Goal: Information Seeking & Learning: Learn about a topic

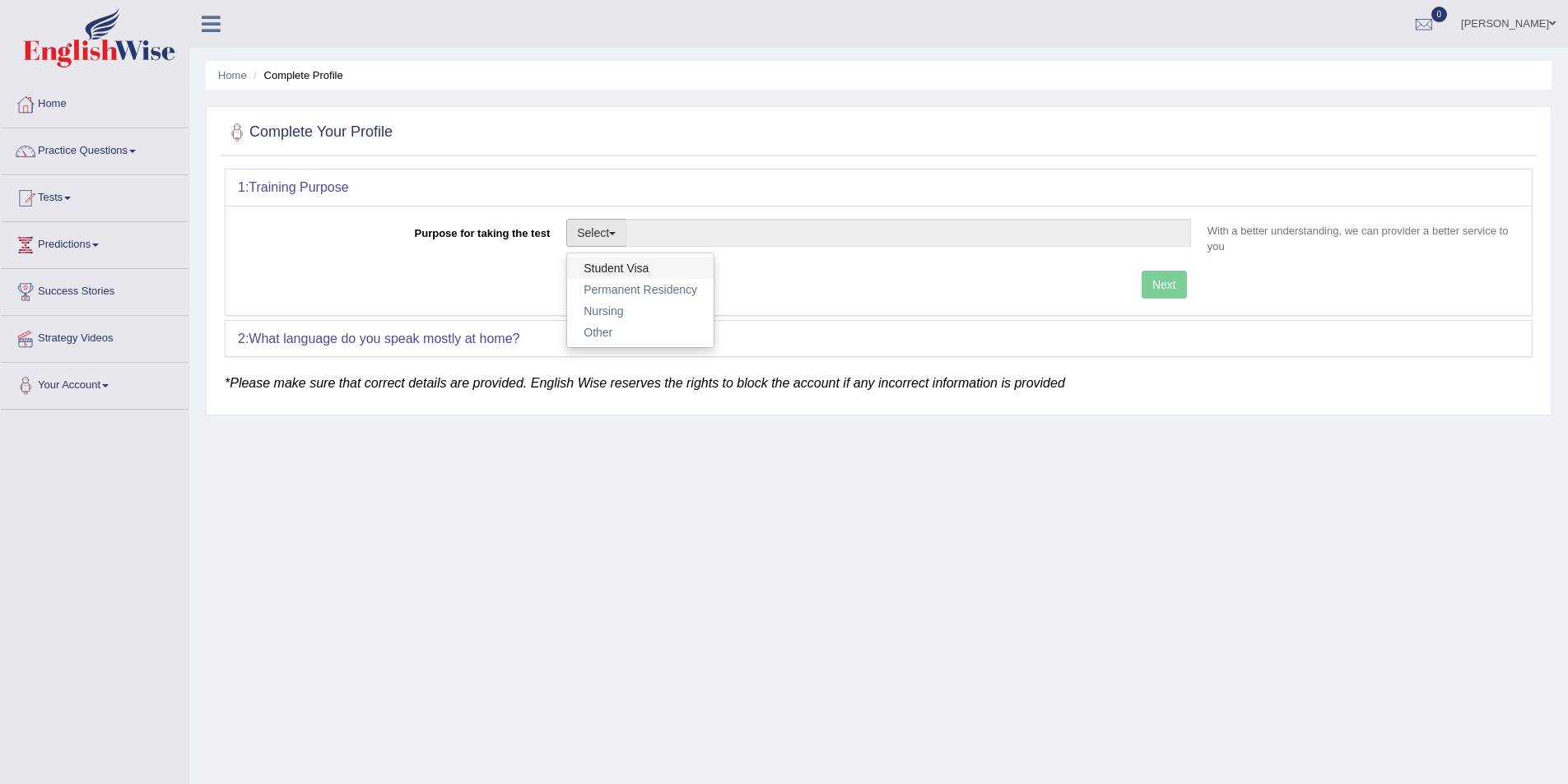
click at [629, 268] on link "Student Visa" at bounding box center [640, 268] width 147 height 21
type input "Student Visa"
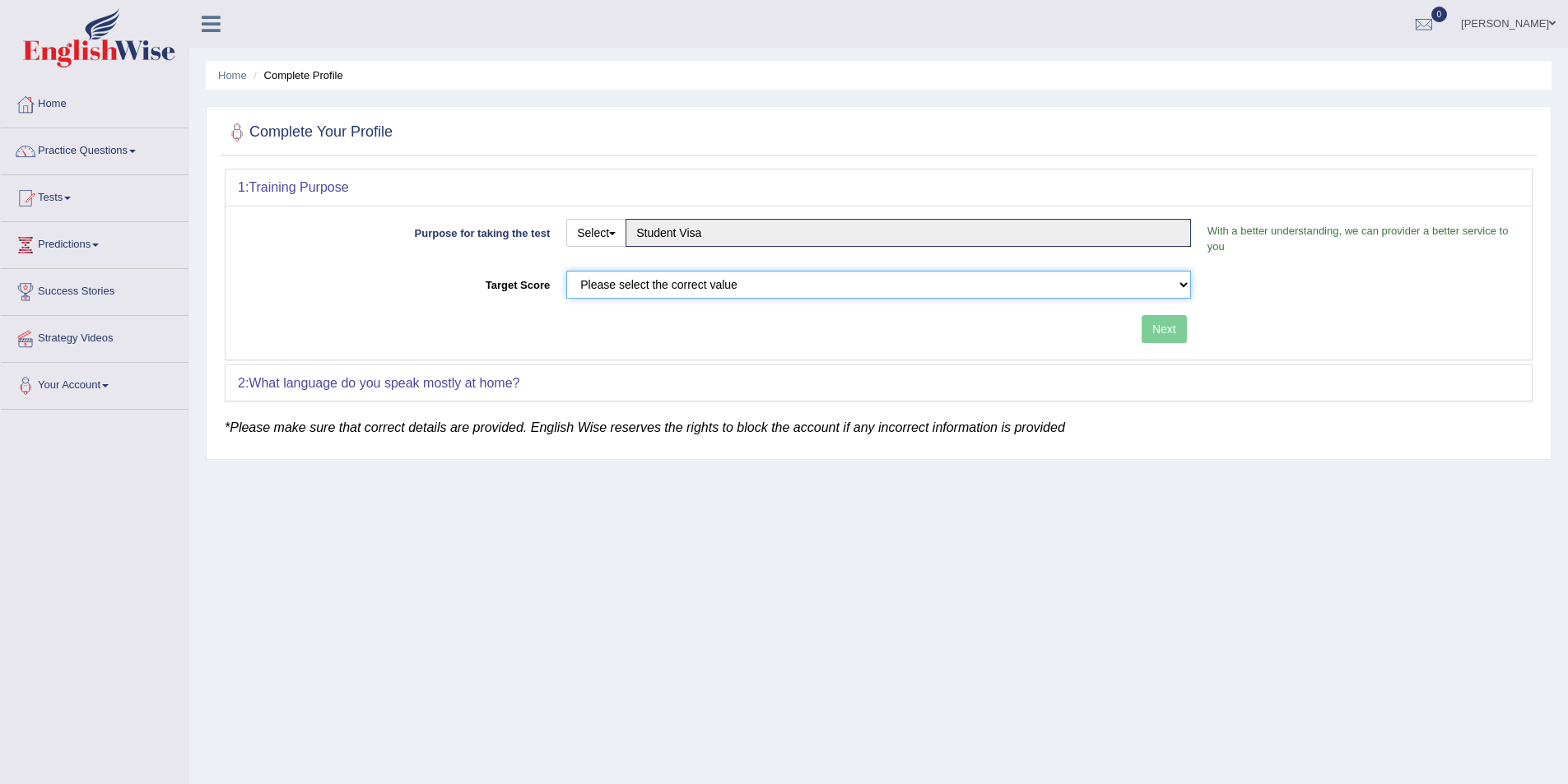
drag, startPoint x: 620, startPoint y: 288, endPoint x: 613, endPoint y: 295, distance: 9.9
click at [620, 288] on select "Please select the correct value 50 (6 bands) 58 (6.5 bands) 65 (7 bands) 79 (8 …" at bounding box center [878, 284] width 625 height 28
select select "65"
click at [566, 270] on select "Please select the correct value 50 (6 bands) 58 (6.5 bands) 65 (7 bands) 79 (8 …" at bounding box center [878, 284] width 625 height 28
drag, startPoint x: 1159, startPoint y: 322, endPoint x: 1146, endPoint y: 333, distance: 17.0
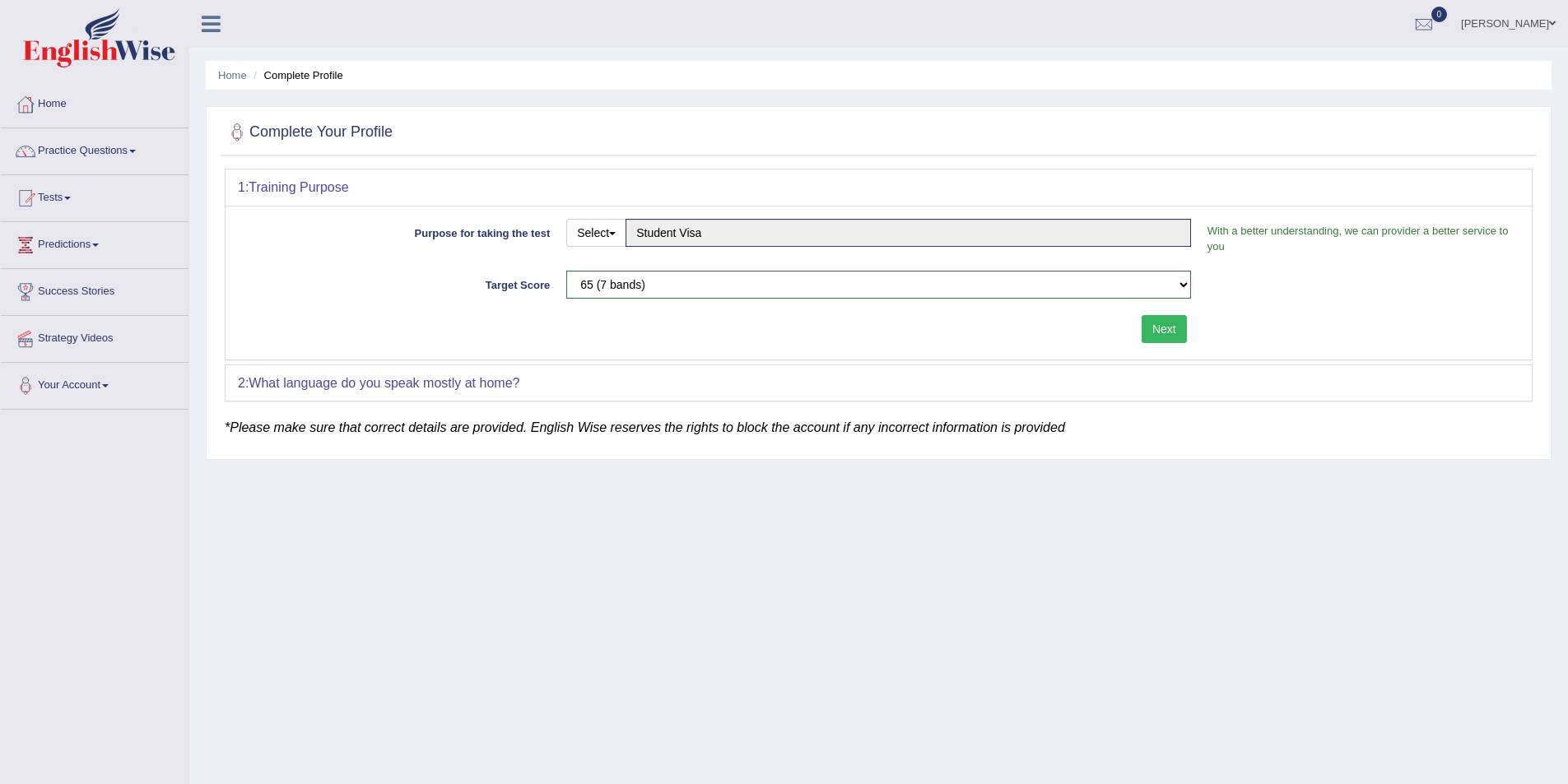
click at [1147, 329] on button "Next" at bounding box center [1164, 329] width 46 height 28
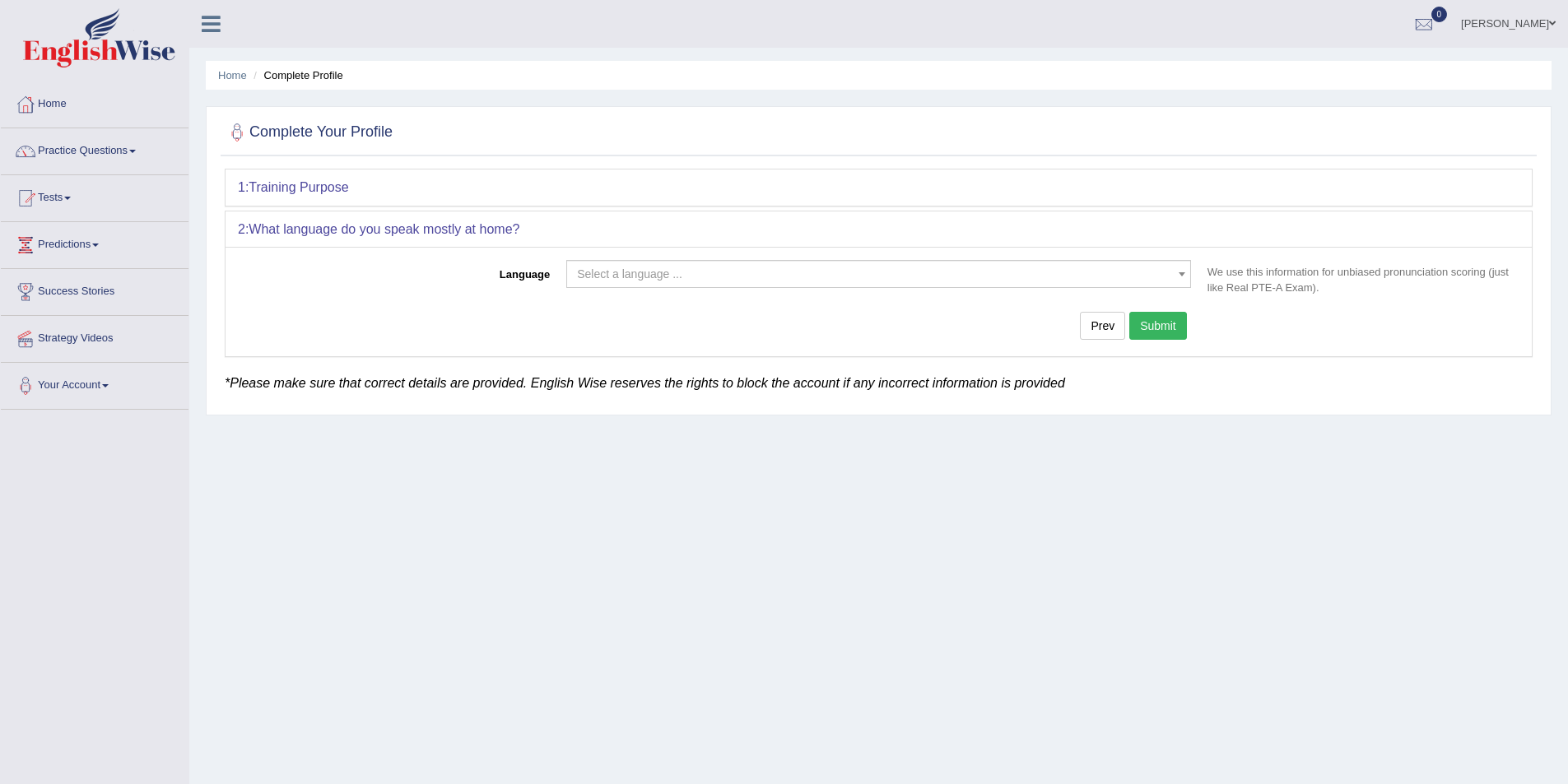
click at [822, 288] on body "Toggle navigation Home Practice Questions Speaking Practice Read Aloud Repeat S…" at bounding box center [784, 392] width 1568 height 784
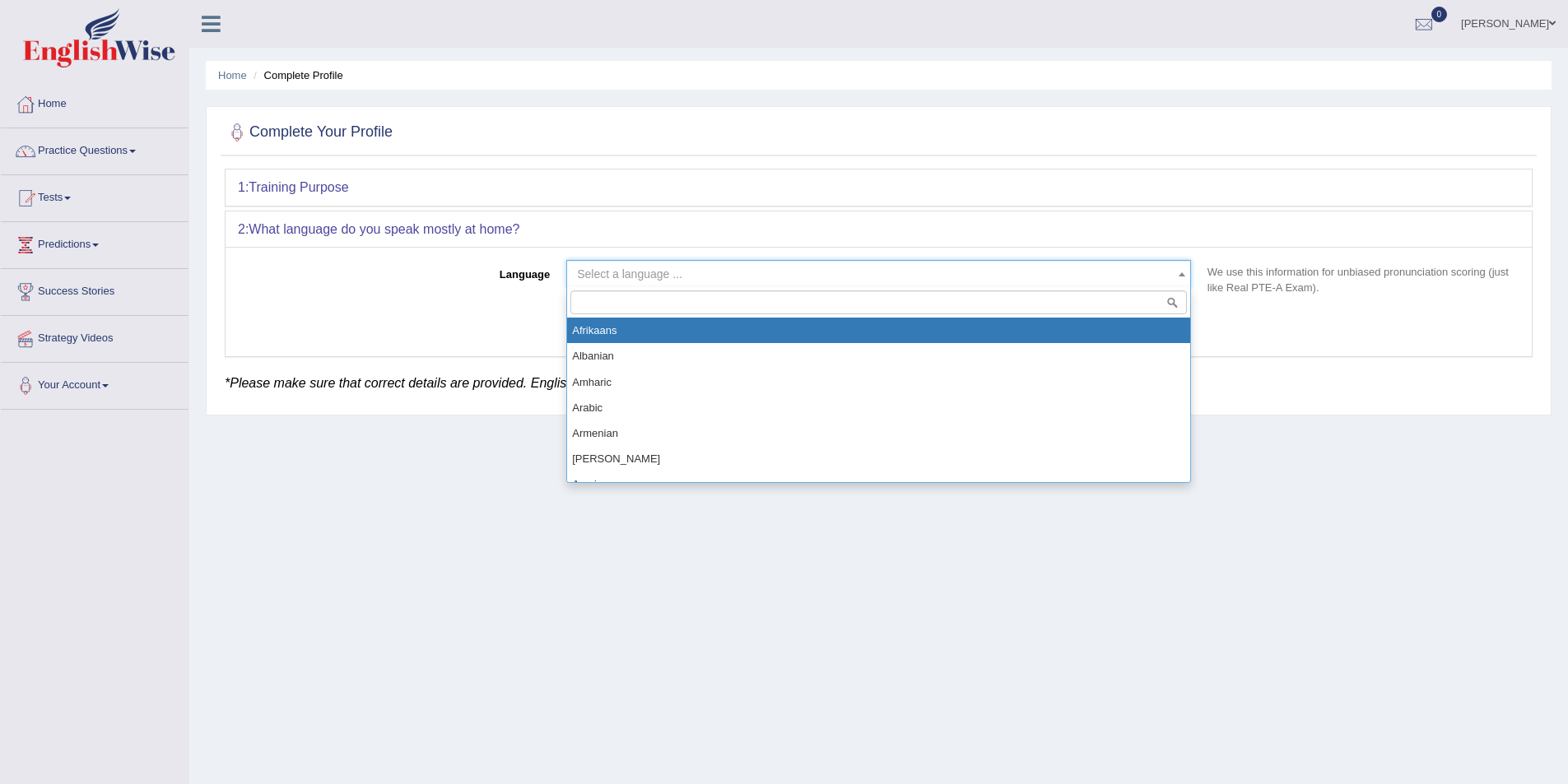
drag, startPoint x: 822, startPoint y: 285, endPoint x: 715, endPoint y: 271, distance: 107.9
click at [715, 271] on span "Select a language ..." at bounding box center [874, 274] width 593 height 17
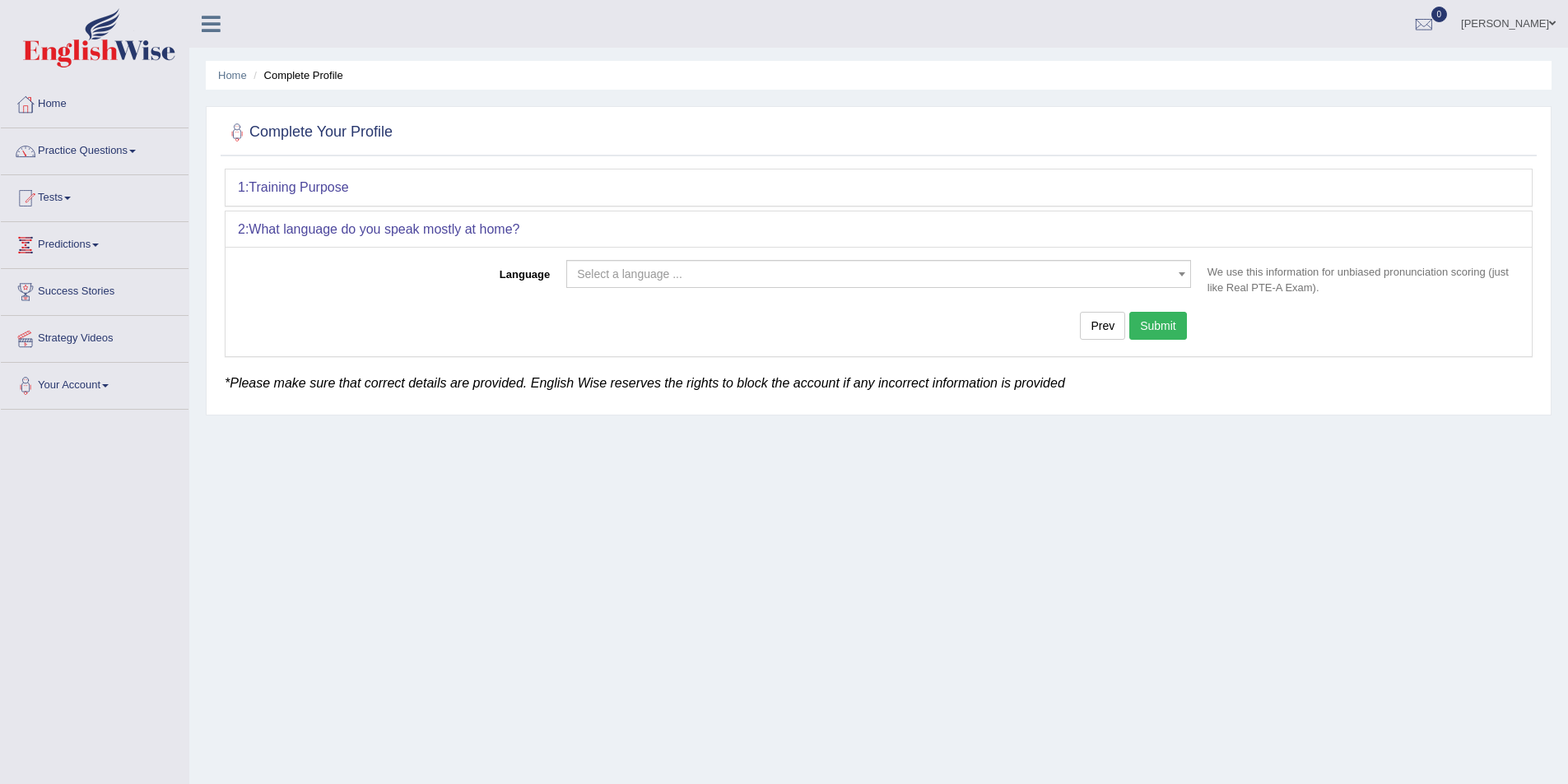
click at [715, 275] on span "Select a language ..." at bounding box center [874, 274] width 593 height 17
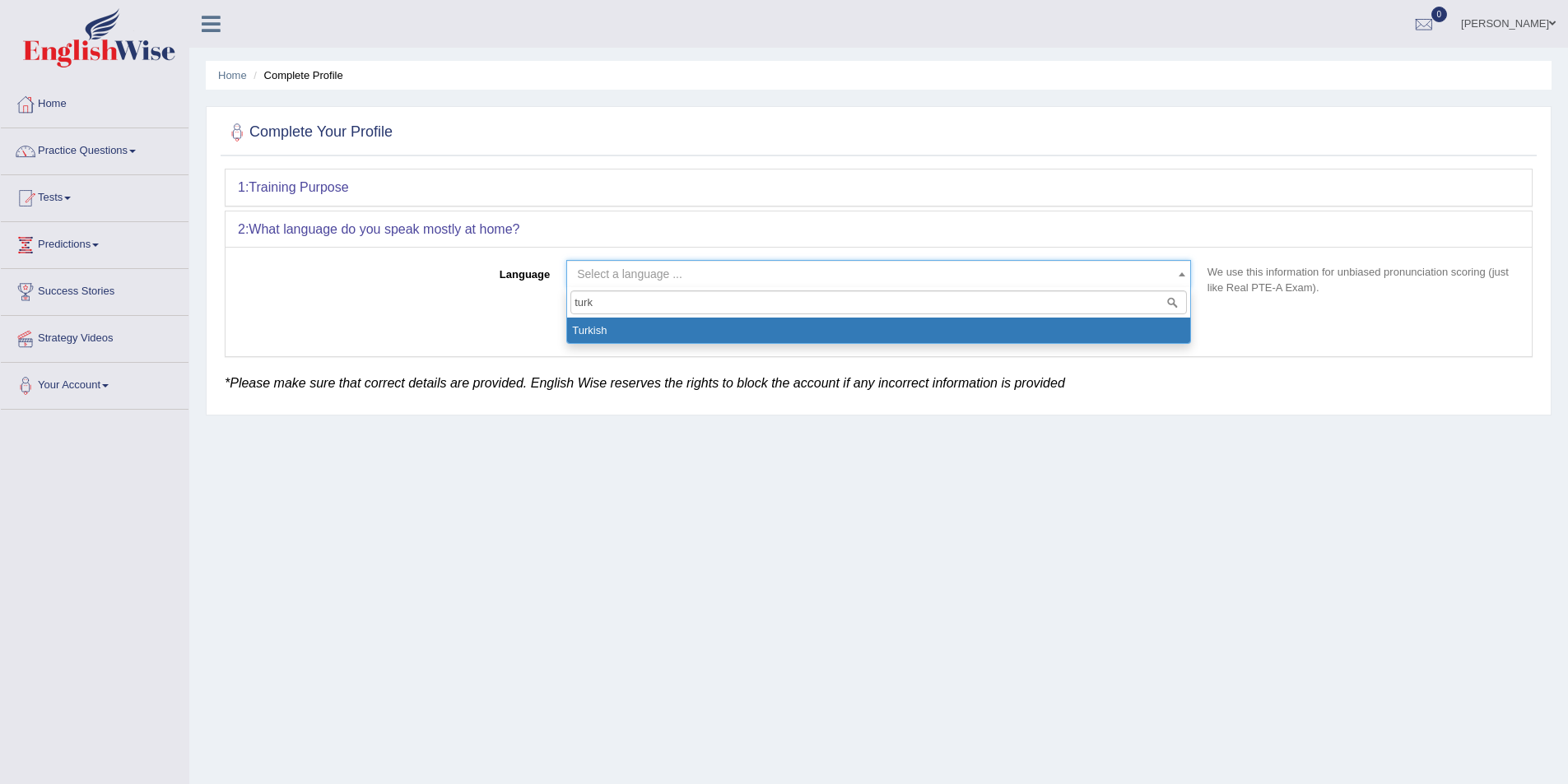
type input "turk"
drag, startPoint x: 718, startPoint y: 331, endPoint x: 934, endPoint y: 333, distance: 216.0
select select "Turkish"
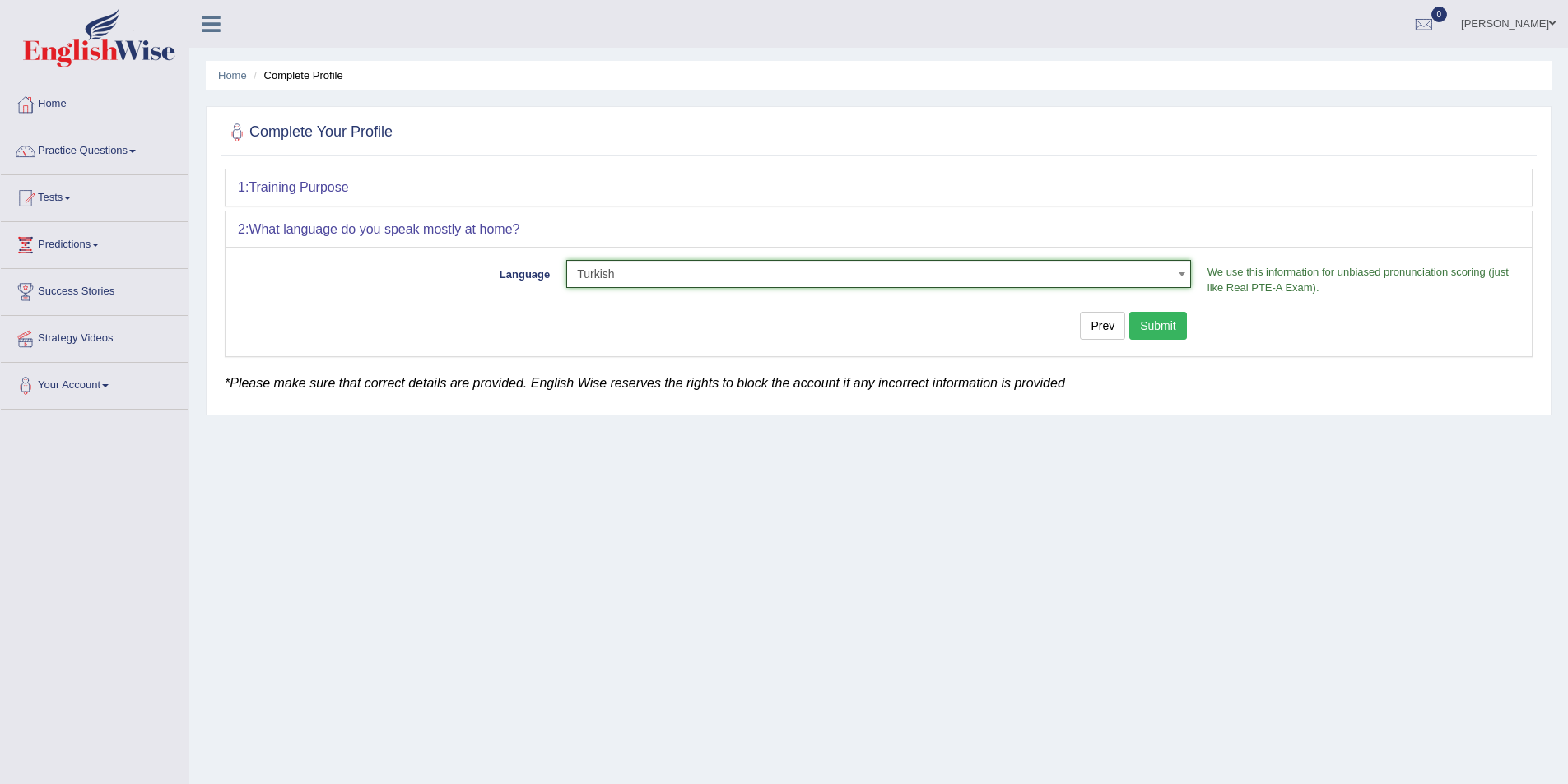
click at [1160, 317] on button "Submit" at bounding box center [1158, 326] width 58 height 28
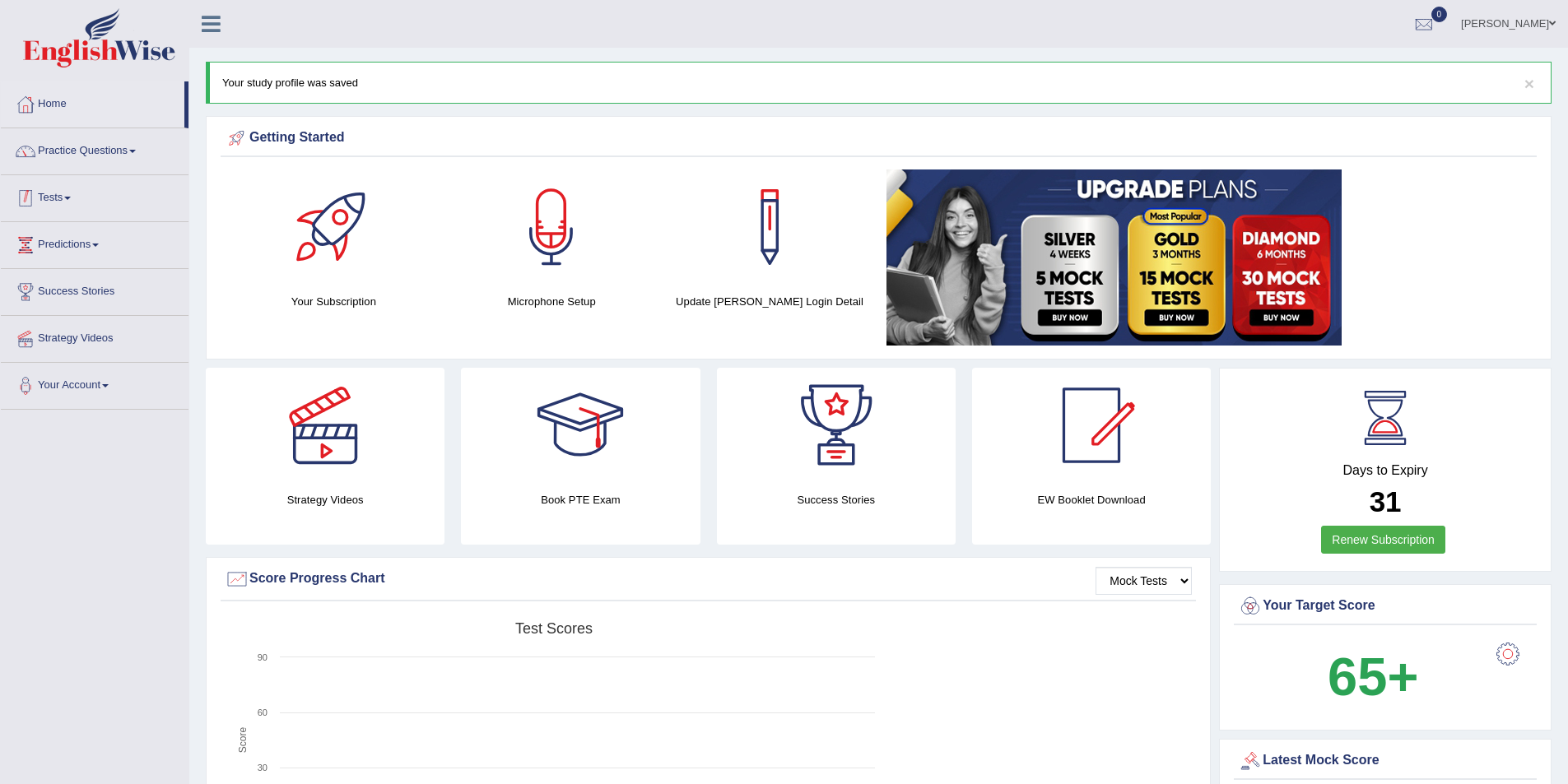
click at [114, 163] on link "Practice Questions" at bounding box center [95, 149] width 188 height 41
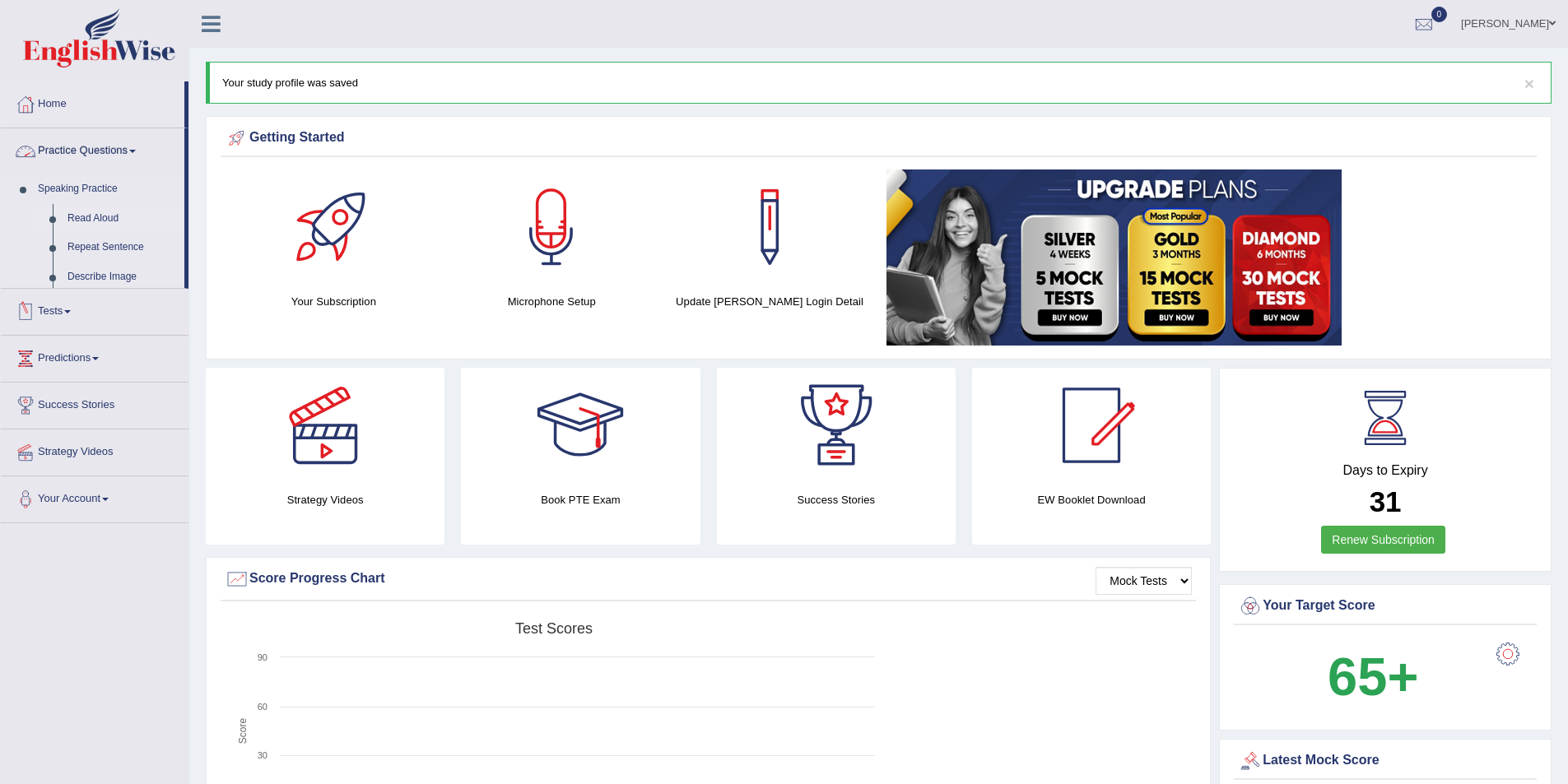
click at [101, 216] on link "Read Aloud" at bounding box center [123, 219] width 125 height 30
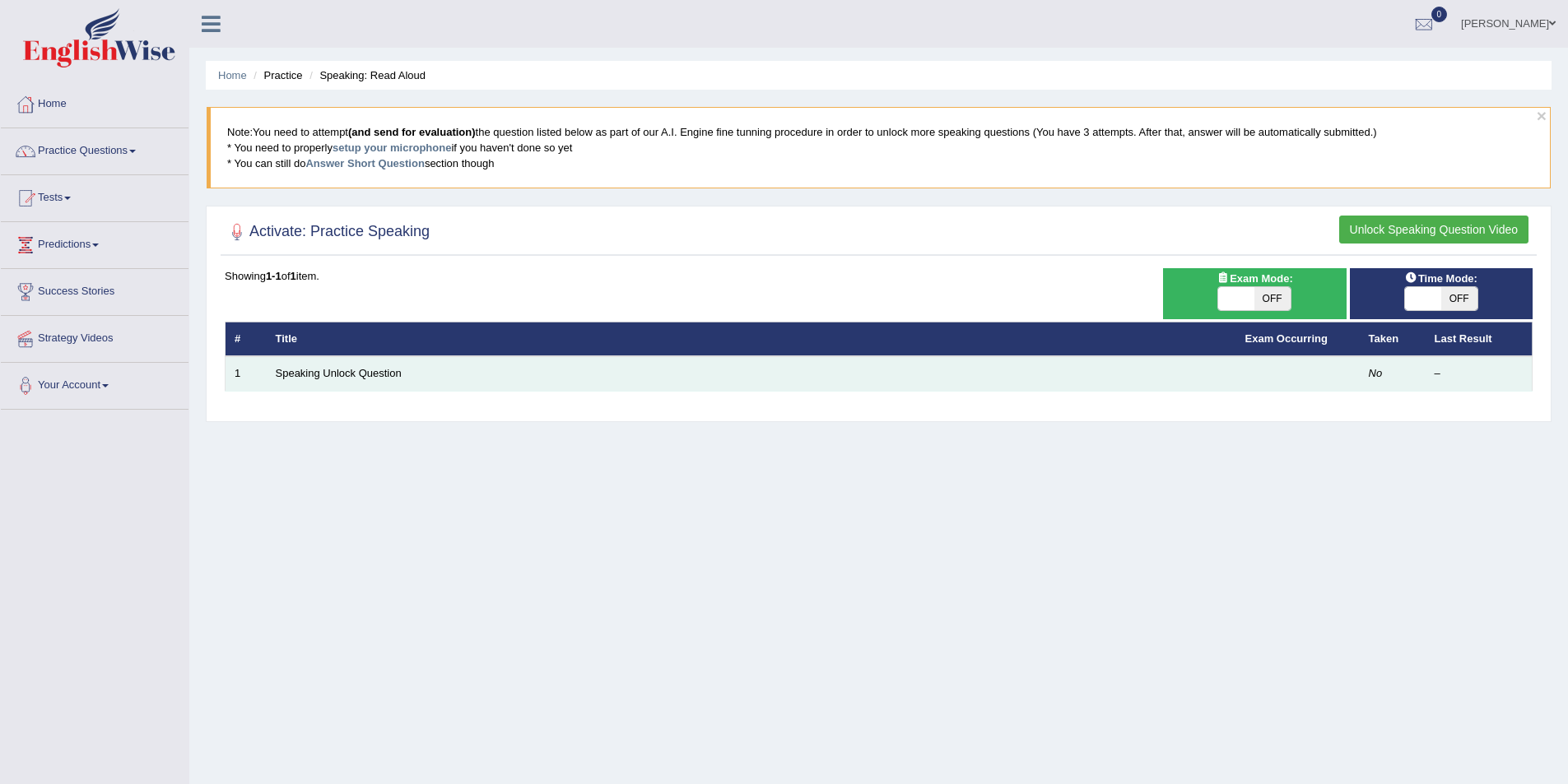
click at [362, 384] on td "Speaking Unlock Question" at bounding box center [751, 372] width 969 height 34
click at [365, 361] on td "Speaking Unlock Question" at bounding box center [751, 372] width 969 height 34
click at [355, 383] on td "Speaking Unlock Question" at bounding box center [751, 372] width 969 height 34
click at [367, 376] on link "Speaking Unlock Question" at bounding box center [338, 372] width 125 height 12
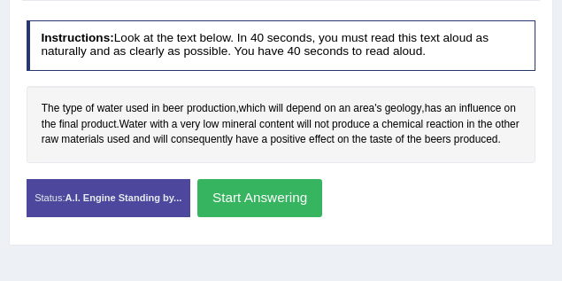
scroll to position [295, 0]
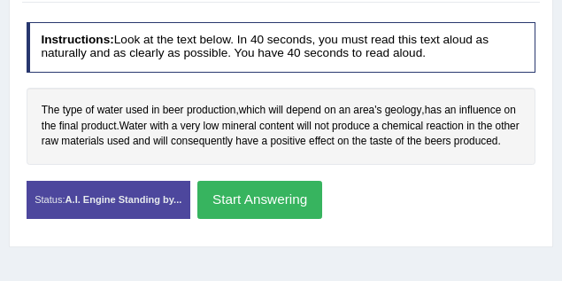
click at [273, 210] on button "Start Answering" at bounding box center [259, 200] width 125 height 38
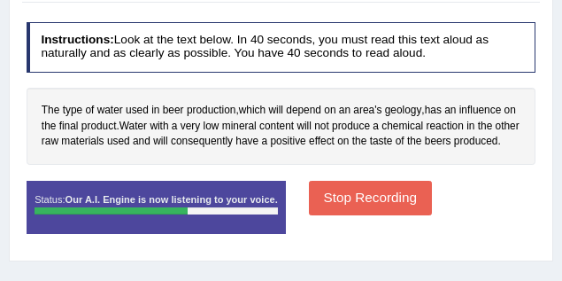
click at [347, 212] on button "Stop Recording" at bounding box center [370, 198] width 123 height 35
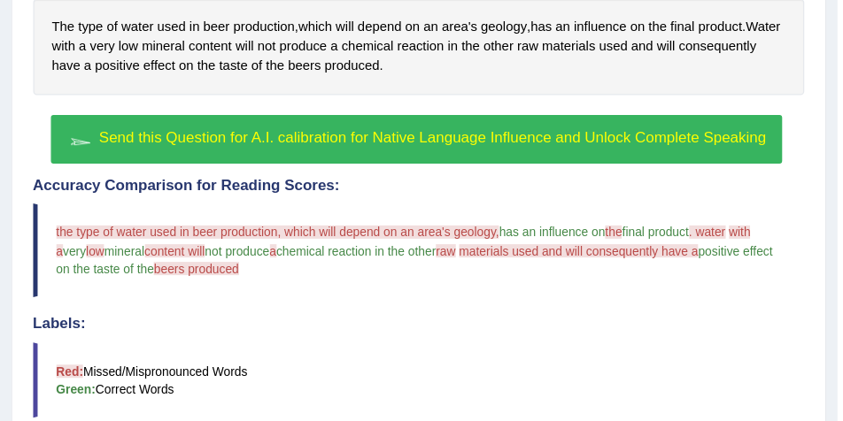
scroll to position [383, 0]
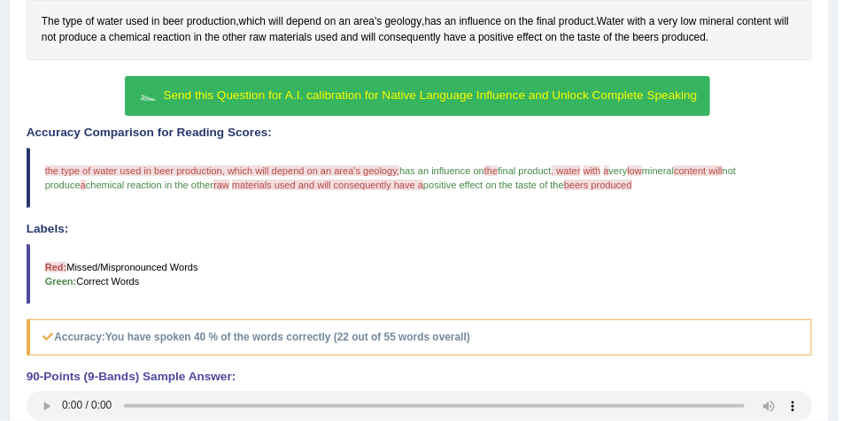
drag, startPoint x: 397, startPoint y: 96, endPoint x: 371, endPoint y: 101, distance: 26.2
click at [396, 96] on span "Send this Question for A.I. calibration for Native Language Influence and Unloc…" at bounding box center [431, 95] width 534 height 13
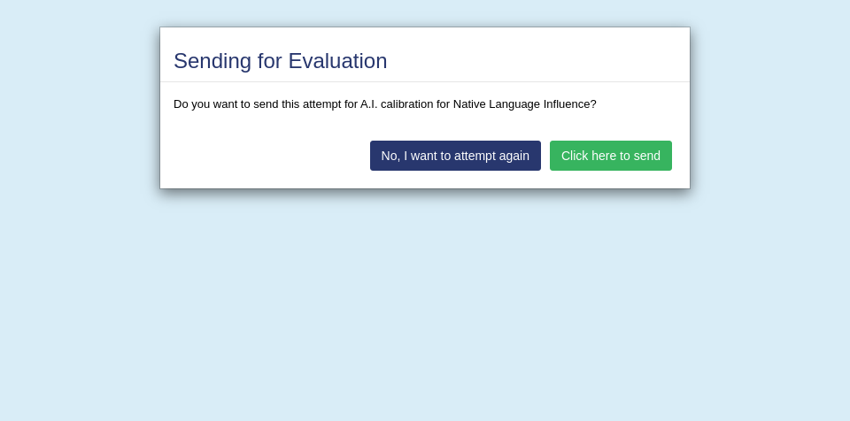
click at [620, 156] on button "Click here to send" at bounding box center [611, 156] width 122 height 30
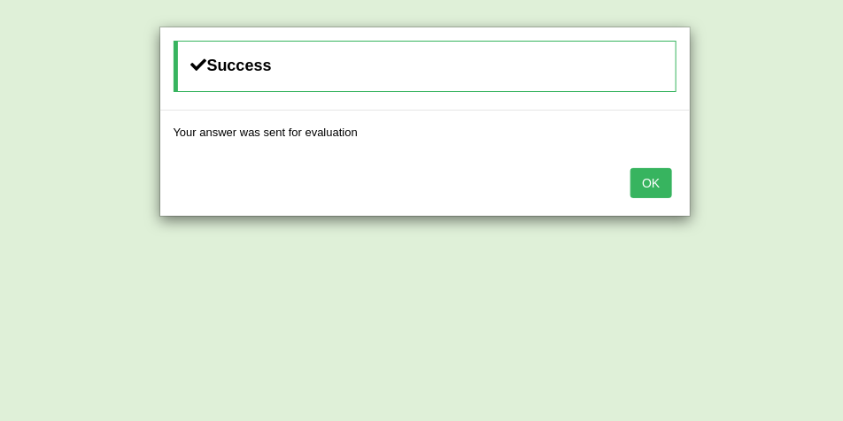
click at [650, 186] on button "OK" at bounding box center [650, 183] width 41 height 30
